Goal: Task Accomplishment & Management: Use online tool/utility

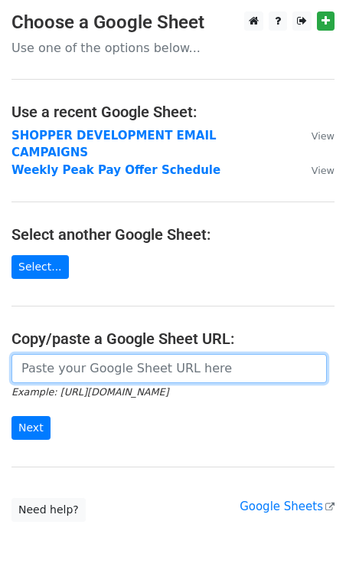
click at [61, 354] on input "url" at bounding box center [169, 368] width 316 height 29
paste input "https://docs.google.com/spreadsheets/d/1zAhzHsM47XH7rEMpX1KN0JdEjOifuNgJT0iRptO…"
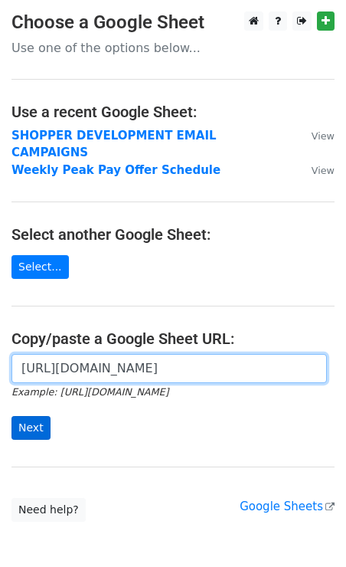
type input "https://docs.google.com/spreadsheets/d/1zAhzHsM47XH7rEMpX1KN0JdEjOifuNgJT0iRptO…"
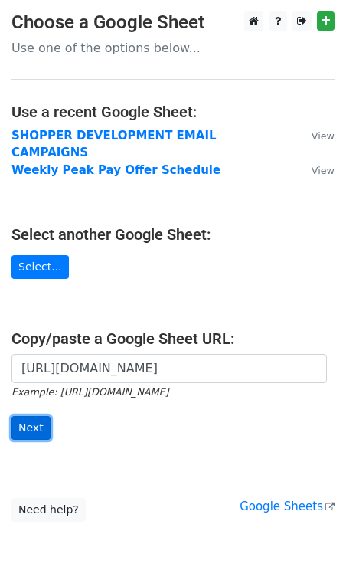
scroll to position [0, 0]
click at [34, 416] on input "Next" at bounding box center [30, 428] width 39 height 24
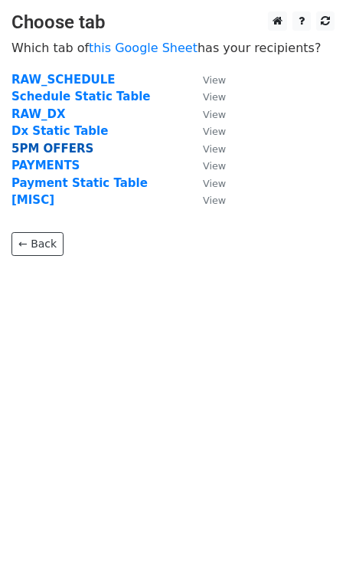
click at [43, 151] on strong "5PM OFFERS" at bounding box center [52, 149] width 82 height 14
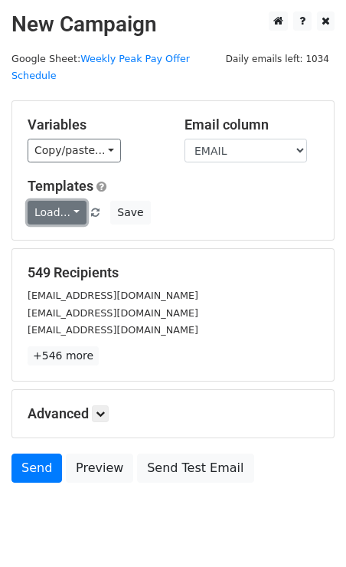
click at [48, 201] on link "Load..." at bounding box center [57, 213] width 59 height 24
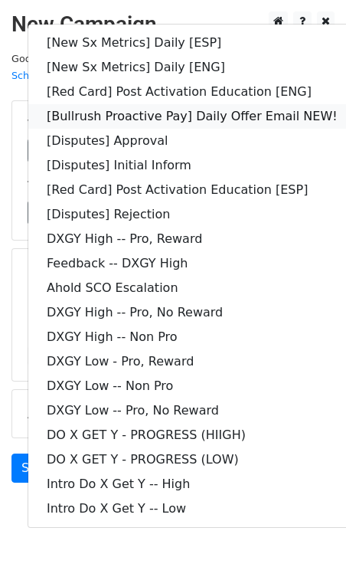
click at [206, 104] on link "[Bullrush Proactive Pay] Daily Offer Email NEW!" at bounding box center [192, 116] width 328 height 25
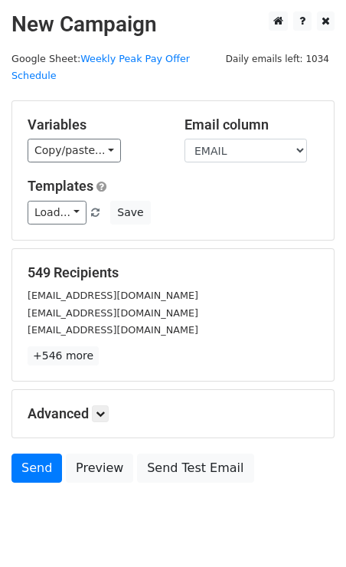
scroll to position [28, 0]
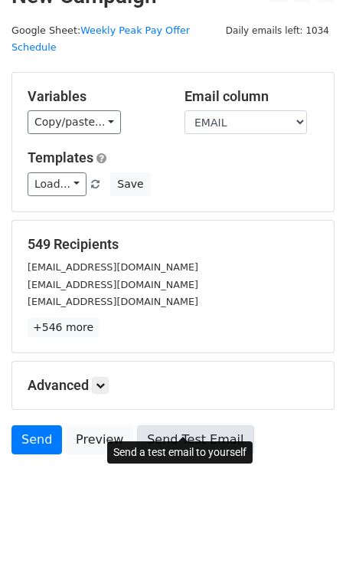
click at [177, 425] on link "Send Test Email" at bounding box center [195, 439] width 116 height 29
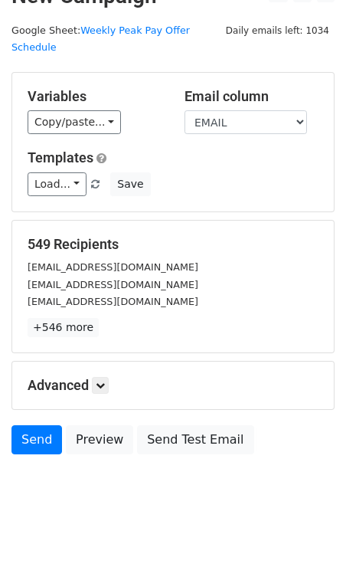
click at [90, 377] on h5 "Advanced" at bounding box center [173, 385] width 291 height 17
click at [102, 381] on icon at bounding box center [100, 385] width 9 height 9
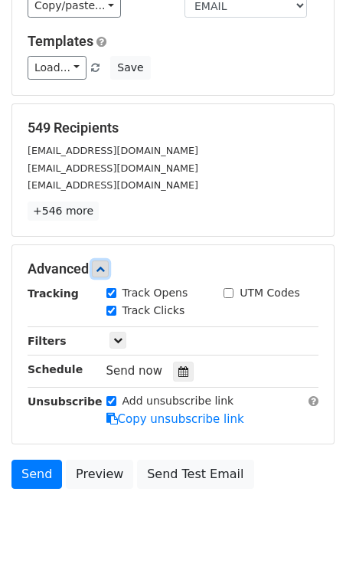
scroll to position [178, 0]
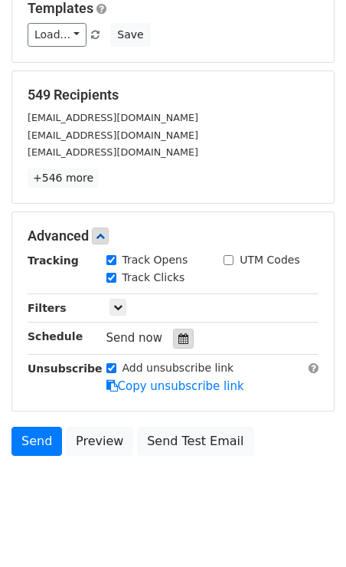
click at [178, 333] on icon at bounding box center [183, 338] width 10 height 11
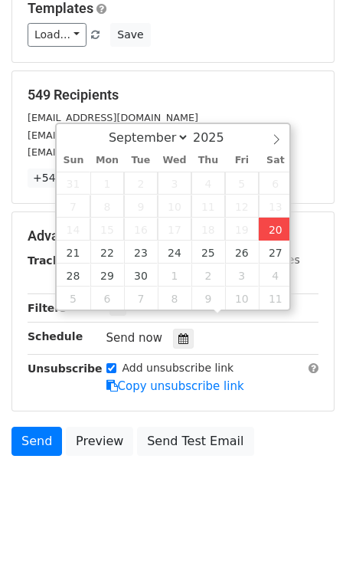
type input "2025-09-20 14:05"
type input "02"
type input "05"
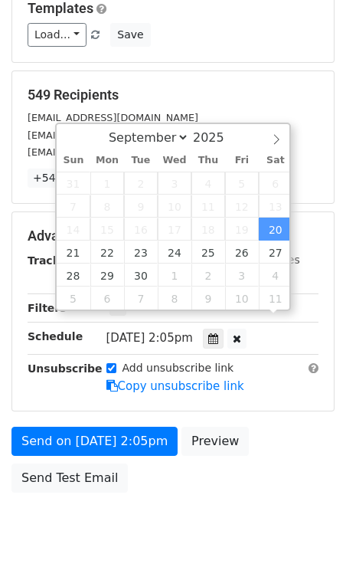
scroll to position [1, 0]
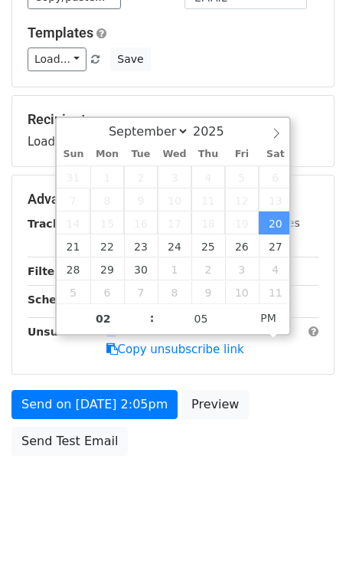
click at [152, 309] on span ":" at bounding box center [152, 317] width 5 height 31
type input "2025-09-20 15:05"
type input "03"
click at [146, 309] on span at bounding box center [144, 310] width 11 height 15
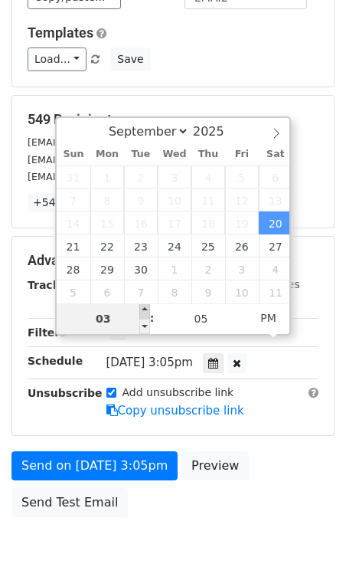
type input "2025-09-20 16:05"
type input "04"
click at [146, 309] on span at bounding box center [144, 310] width 11 height 15
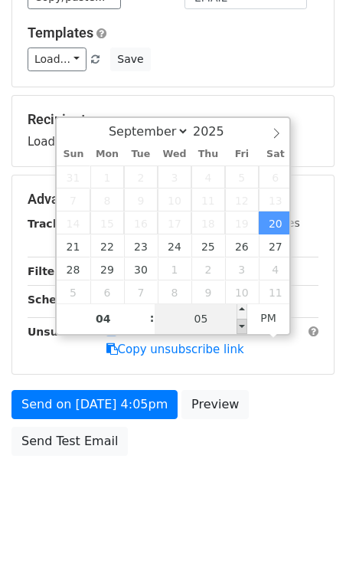
type input "2025-09-20 16:00"
type input "00"
click at [237, 327] on span at bounding box center [242, 326] width 11 height 15
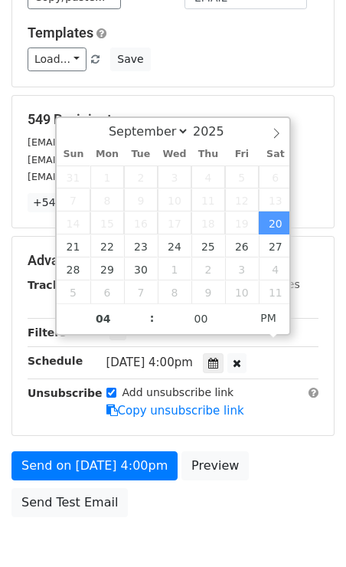
click at [329, 168] on div "nlifeisgood1987@aol.com" at bounding box center [173, 177] width 314 height 18
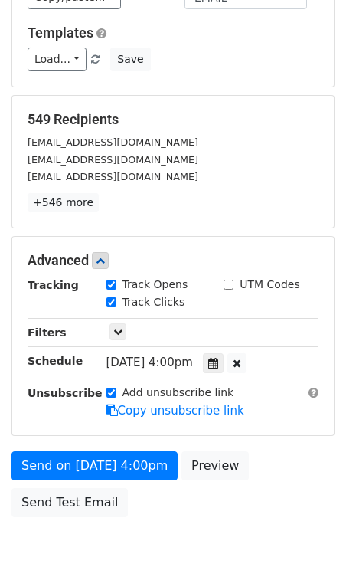
scroll to position [214, 0]
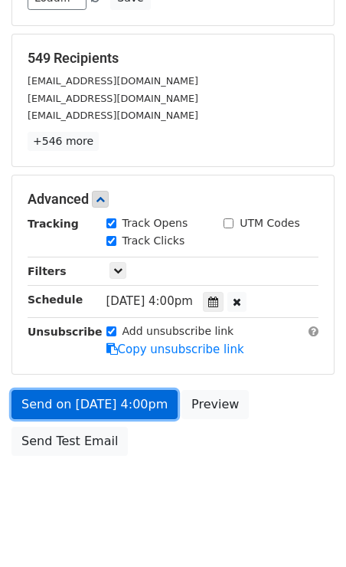
click at [119, 390] on link "Send on Sep 20 at 4:00pm" at bounding box center [94, 404] width 166 height 29
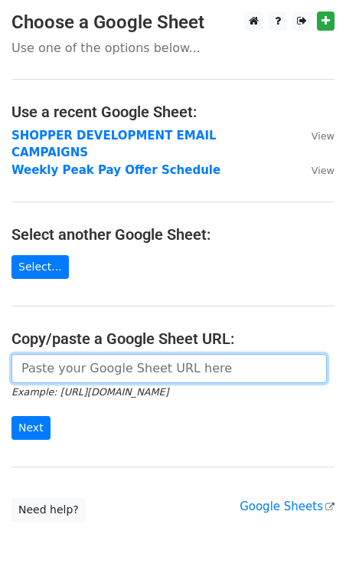
click at [74, 354] on input "url" at bounding box center [169, 368] width 316 height 29
paste input "[URL][DOMAIN_NAME]"
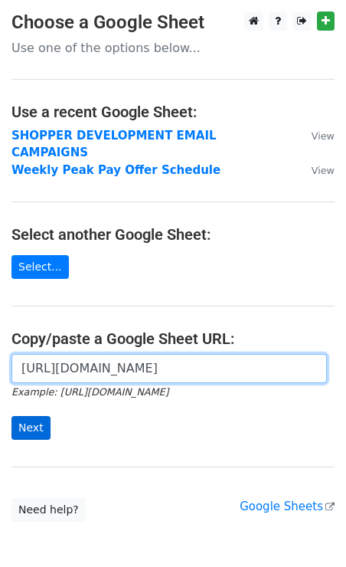
type input "[URL][DOMAIN_NAME]"
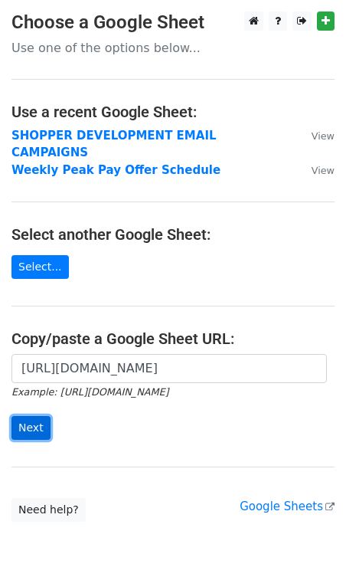
click at [41, 416] on input "Next" at bounding box center [30, 428] width 39 height 24
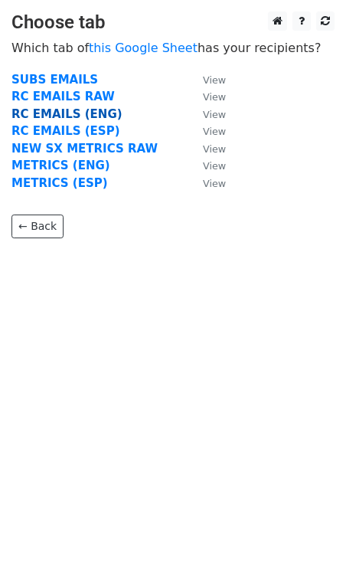
click at [54, 112] on strong "RC EMAILS (ENG)" at bounding box center [66, 114] width 111 height 14
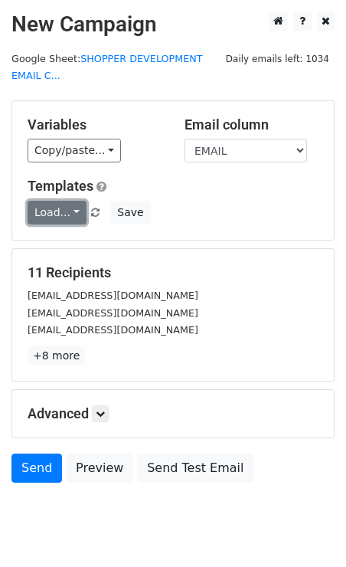
click at [66, 207] on link "Load..." at bounding box center [57, 213] width 59 height 24
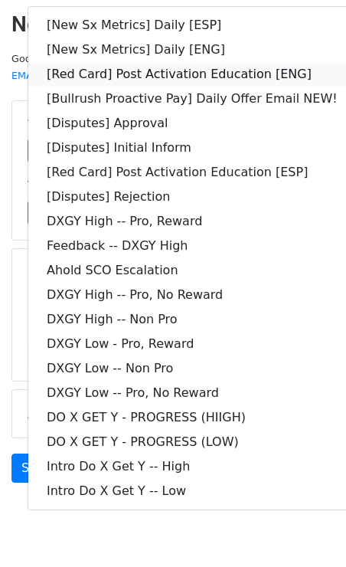
click at [174, 73] on link "[Red Card] Post Activation Education [ENG]" at bounding box center [192, 74] width 328 height 25
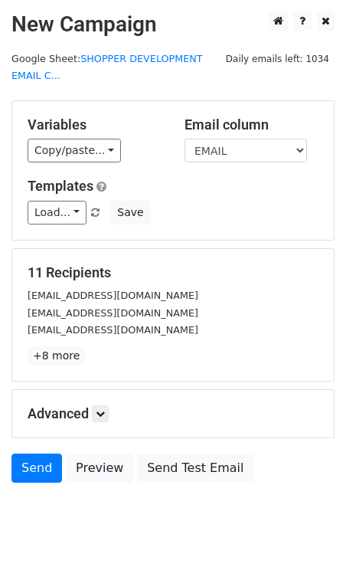
click at [158, 232] on div "Variables Copy/paste... {{DASHER_ID}} {{FIRST_NAME}} {{EMAIL}} {{PHONE_NUMBER}}…" at bounding box center [173, 170] width 322 height 139
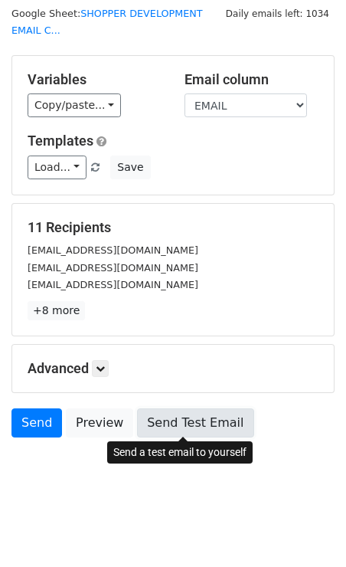
click at [178, 414] on link "Send Test Email" at bounding box center [195, 422] width 116 height 29
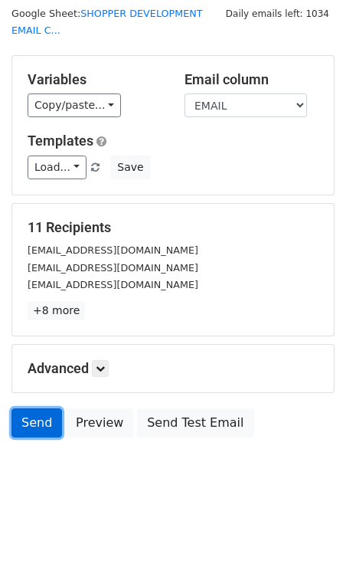
click at [38, 416] on link "Send" at bounding box center [36, 422] width 51 height 29
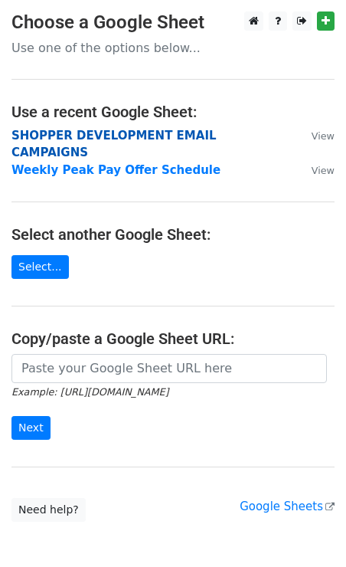
click at [136, 136] on strong "SHOPPER DEVELOPMENT EMAIL CAMPAIGNS" at bounding box center [113, 144] width 205 height 31
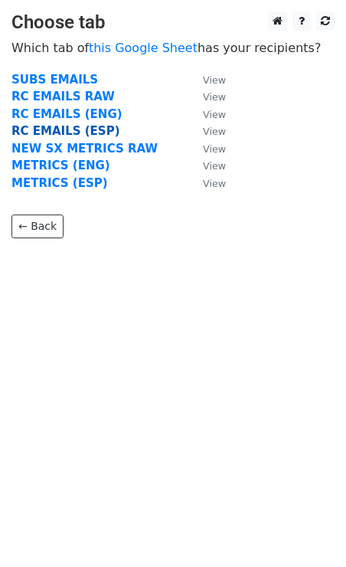
click at [64, 131] on strong "RC EMAILS (ESP)" at bounding box center [65, 131] width 108 height 14
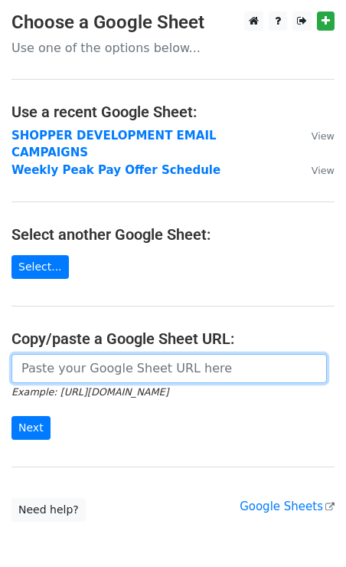
click at [130, 358] on input "url" at bounding box center [169, 368] width 316 height 29
paste input "https://docs.google.com/spreadsheets/d/1pfamqC0sqb6_oCOwbz5jLTMgVqFvBP-oxXFgbBI…"
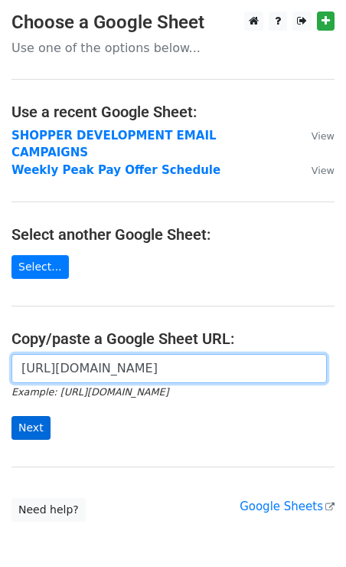
type input "https://docs.google.com/spreadsheets/d/1pfamqC0sqb6_oCOwbz5jLTMgVqFvBP-oxXFgbBI…"
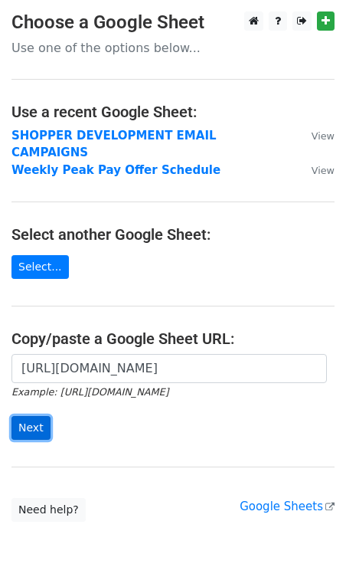
scroll to position [0, 0]
click at [40, 416] on input "Next" at bounding box center [30, 428] width 39 height 24
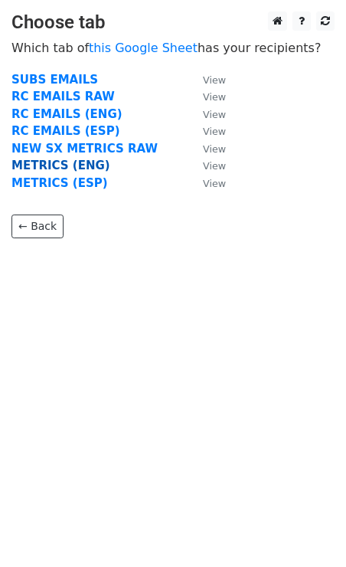
click at [49, 162] on strong "METRICS (ENG)" at bounding box center [60, 166] width 99 height 14
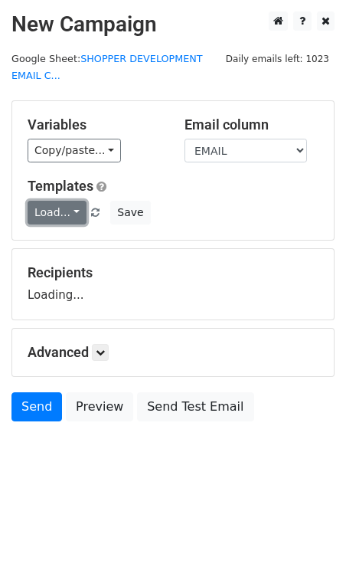
click at [51, 208] on link "Load..." at bounding box center [57, 213] width 59 height 24
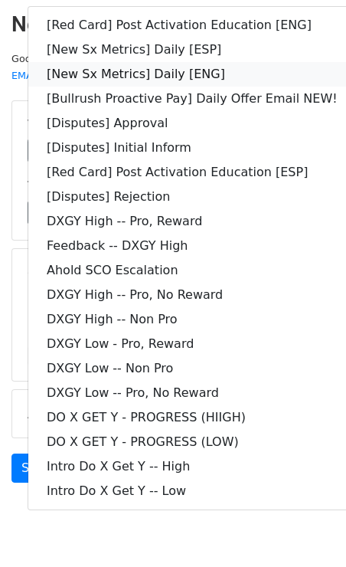
click at [166, 74] on link "[New Sx Metrics] Daily [ENG]" at bounding box center [192, 74] width 328 height 25
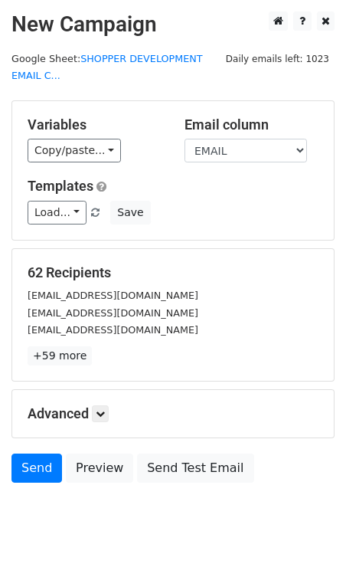
click at [178, 234] on div "Variables Copy/paste... {{DASHER_ID}} {{FIRST_NAME}} {{EMAIL}} {{SNAPSHOT_DATE}…" at bounding box center [173, 170] width 322 height 139
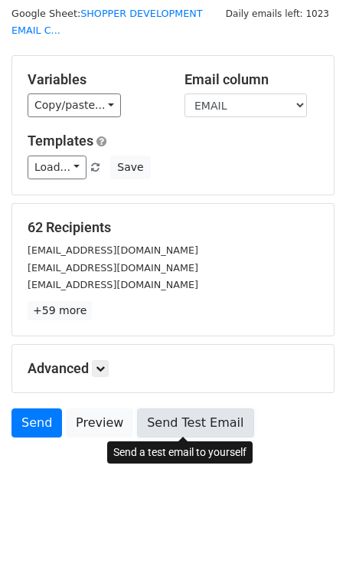
click at [175, 412] on link "Send Test Email" at bounding box center [195, 422] width 116 height 29
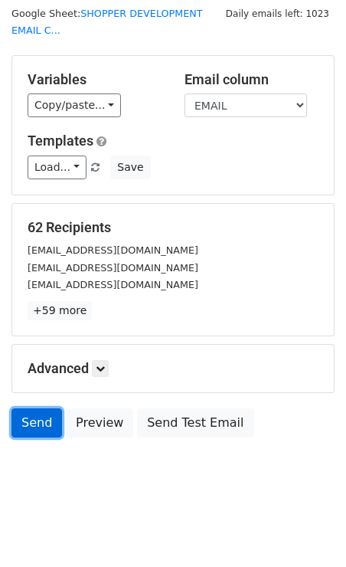
click at [34, 416] on link "Send" at bounding box center [36, 422] width 51 height 29
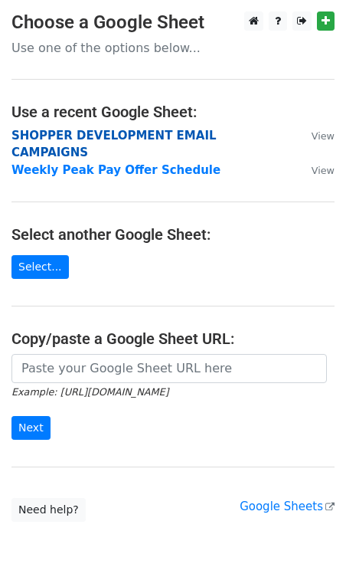
click at [124, 137] on strong "SHOPPER DEVELOPMENT EMAIL CAMPAIGNS" at bounding box center [113, 144] width 205 height 31
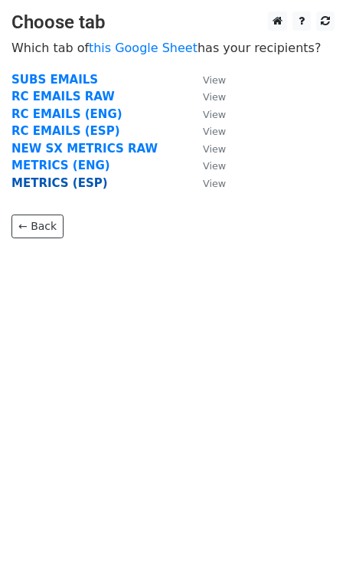
click at [59, 182] on strong "METRICS (ESP)" at bounding box center [59, 183] width 96 height 14
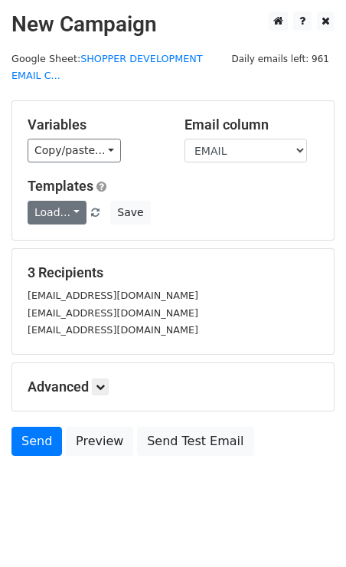
click at [72, 204] on link "Load..." at bounding box center [57, 213] width 59 height 24
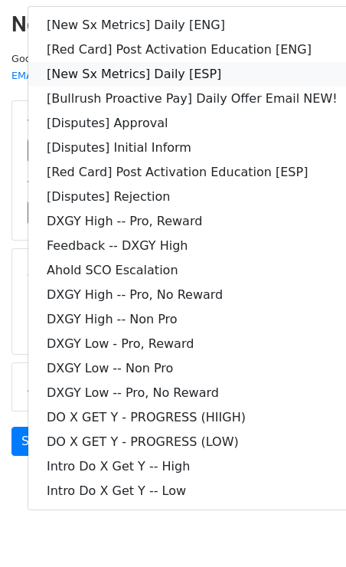
click at [177, 72] on link "[New Sx Metrics] Daily [ESP]" at bounding box center [192, 74] width 328 height 25
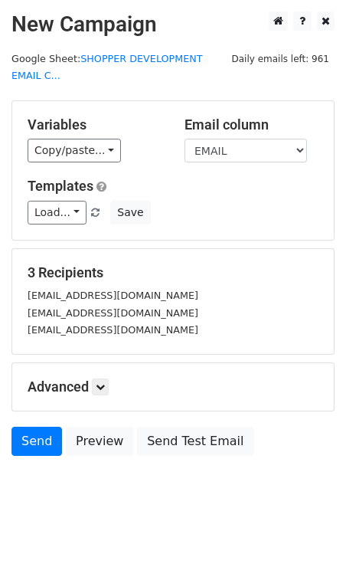
click at [168, 184] on h5 "Templates" at bounding box center [173, 186] width 291 height 17
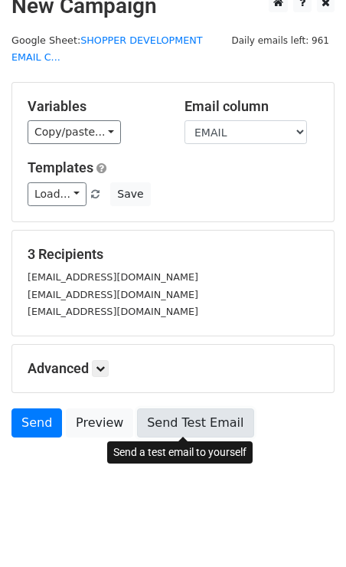
click at [176, 419] on link "Send Test Email" at bounding box center [195, 422] width 116 height 29
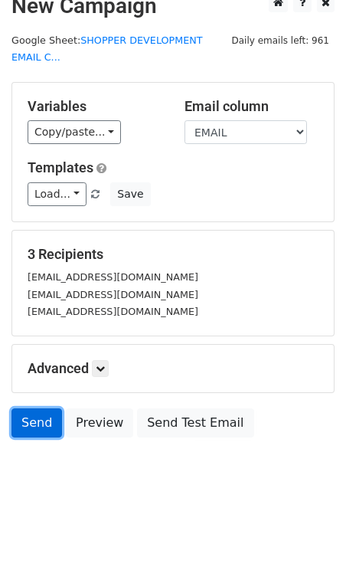
click at [43, 414] on link "Send" at bounding box center [36, 422] width 51 height 29
